Goal: Task Accomplishment & Management: Use online tool/utility

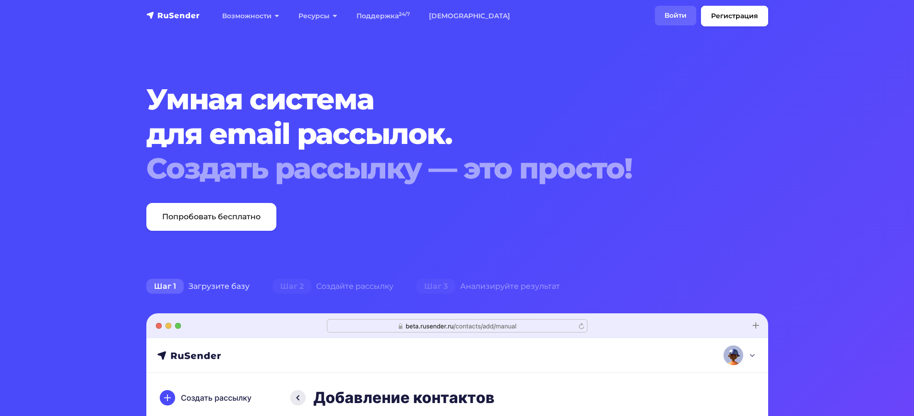
click at [673, 17] on link "Войти" at bounding box center [675, 16] width 41 height 20
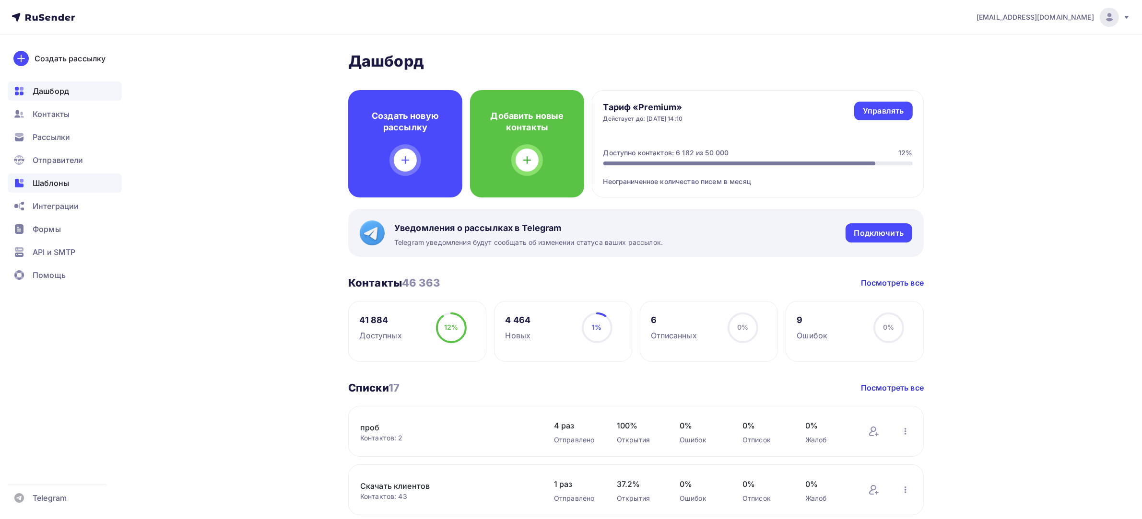
click at [84, 184] on div "Шаблоны" at bounding box center [65, 183] width 114 height 19
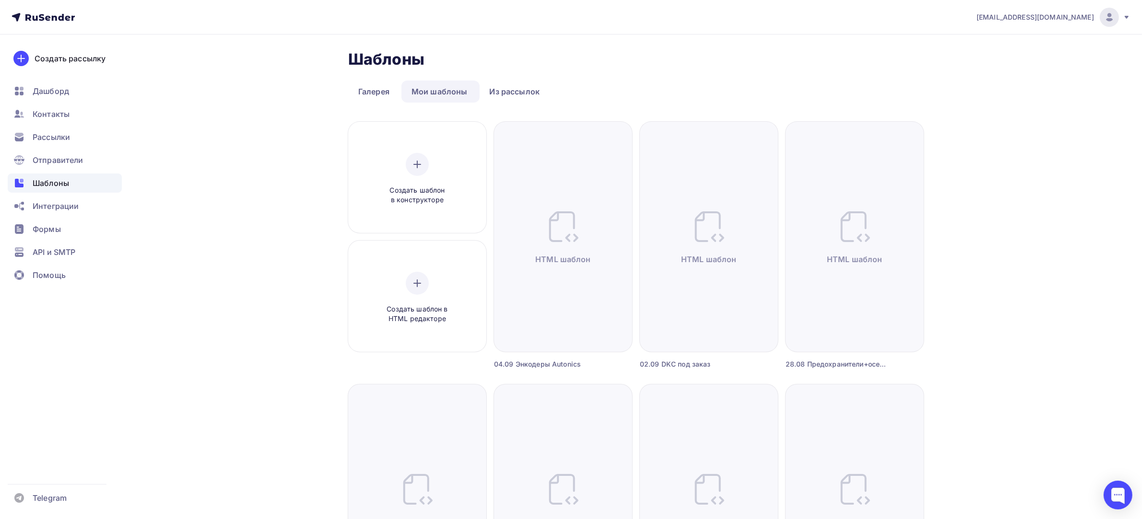
click at [75, 181] on div "Шаблоны" at bounding box center [65, 183] width 114 height 19
click at [428, 265] on div "Создать шаблон в HTML редакторе" at bounding box center [417, 297] width 131 height 107
